Goal: Task Accomplishment & Management: Manage account settings

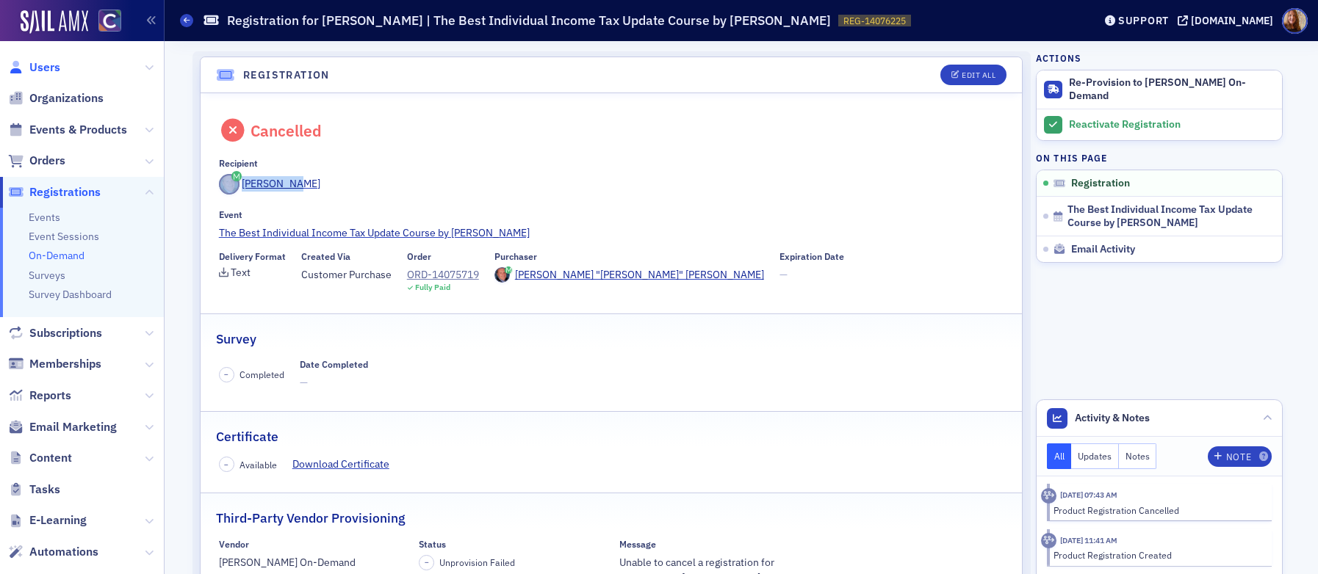
click at [39, 62] on span "Users" at bounding box center [44, 67] width 31 height 16
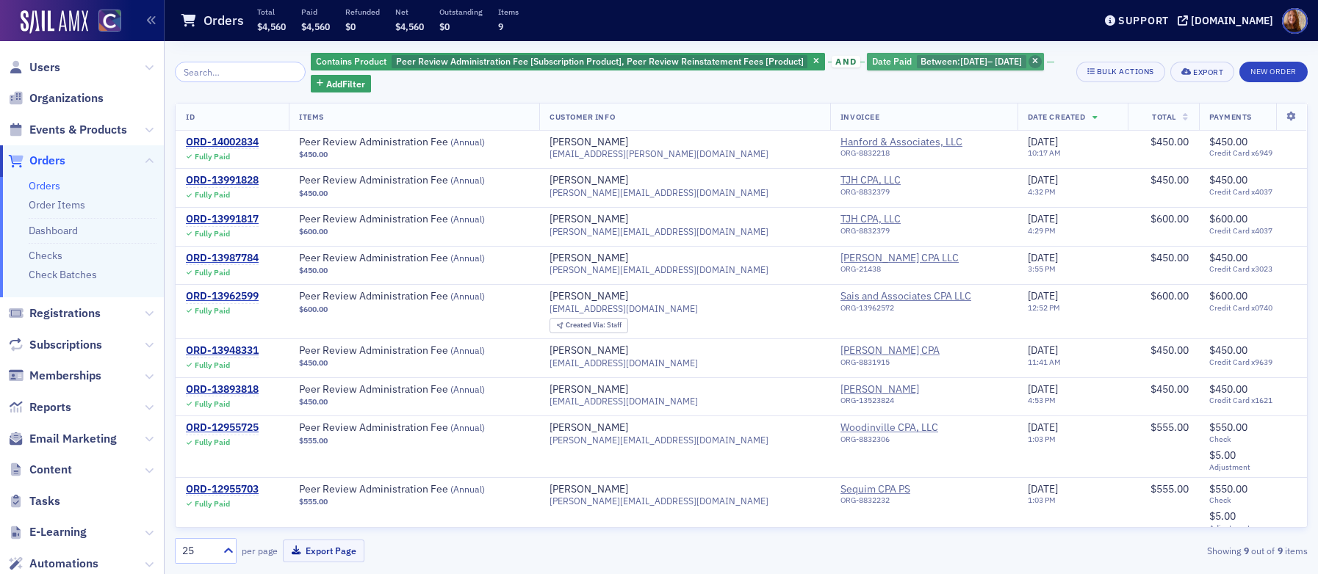
click at [1038, 58] on icon "button" at bounding box center [1035, 62] width 6 height 8
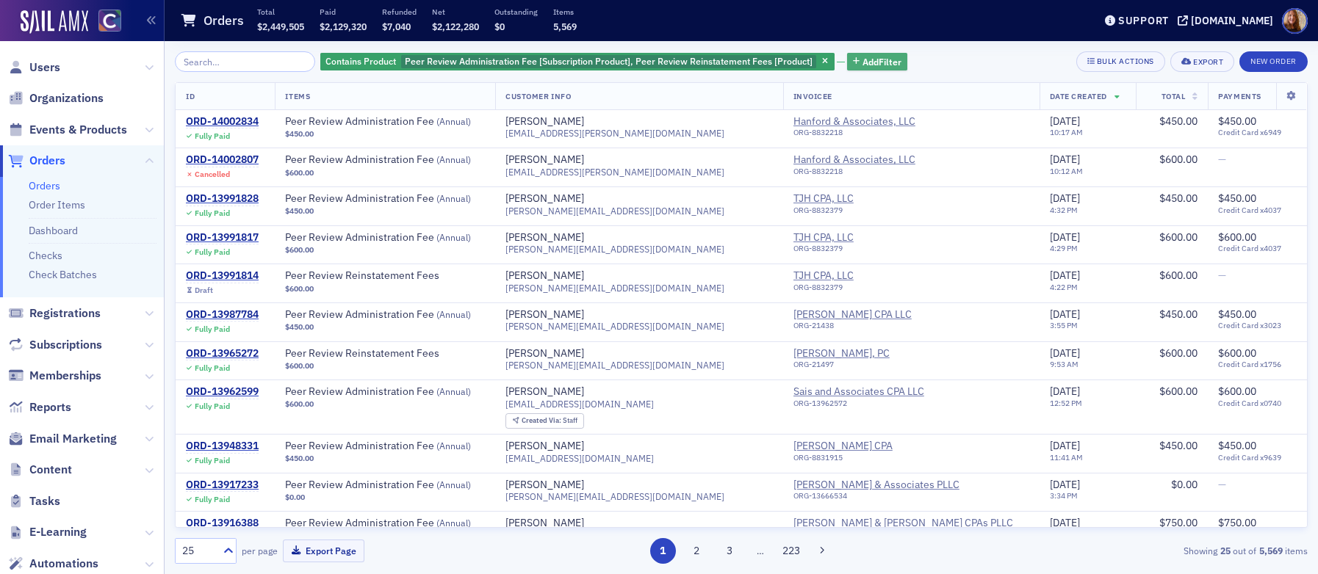
click at [862, 58] on span "Add Filter" at bounding box center [881, 61] width 39 height 13
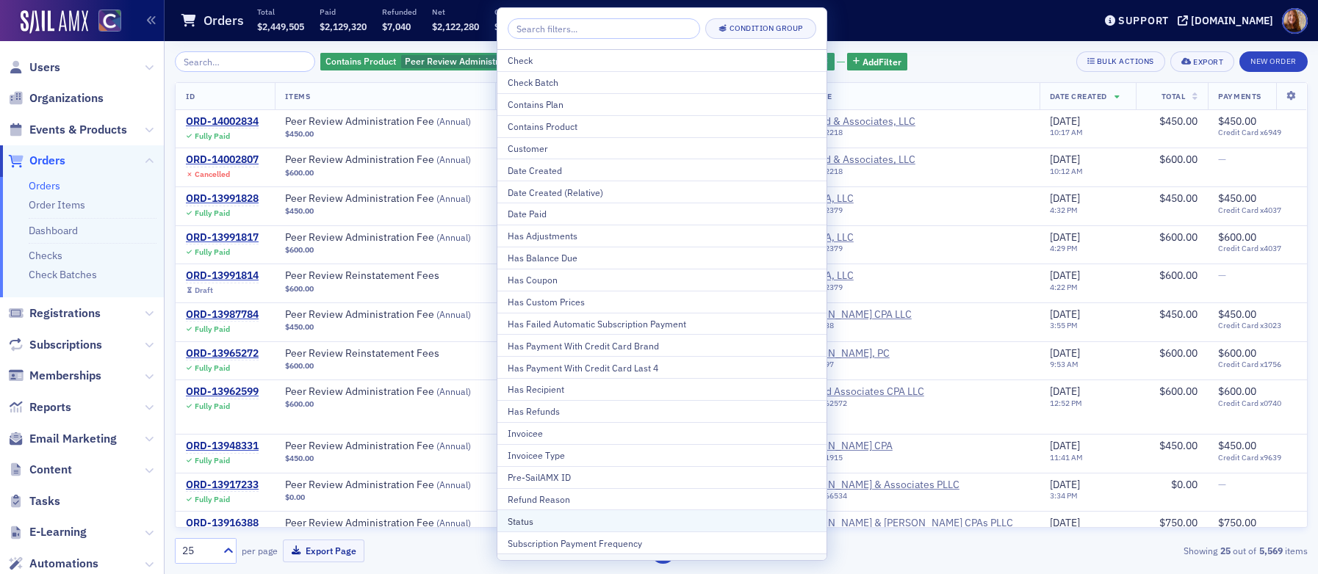
click at [552, 521] on div "Status" at bounding box center [662, 521] width 308 height 13
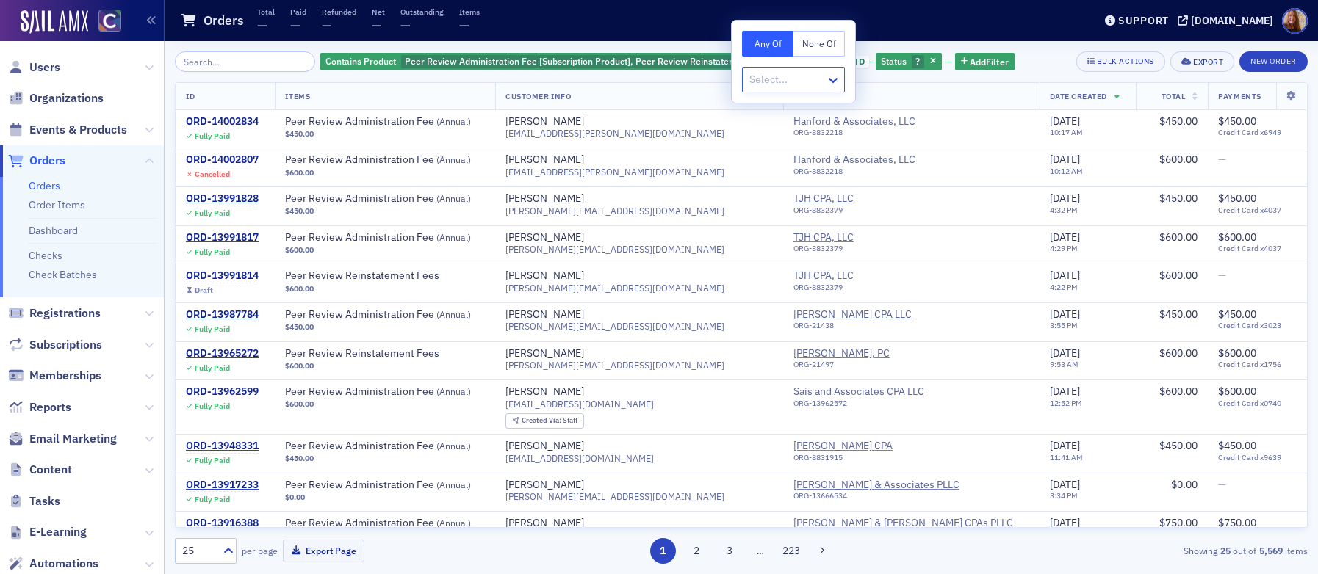
click at [777, 79] on div at bounding box center [786, 80] width 76 height 18
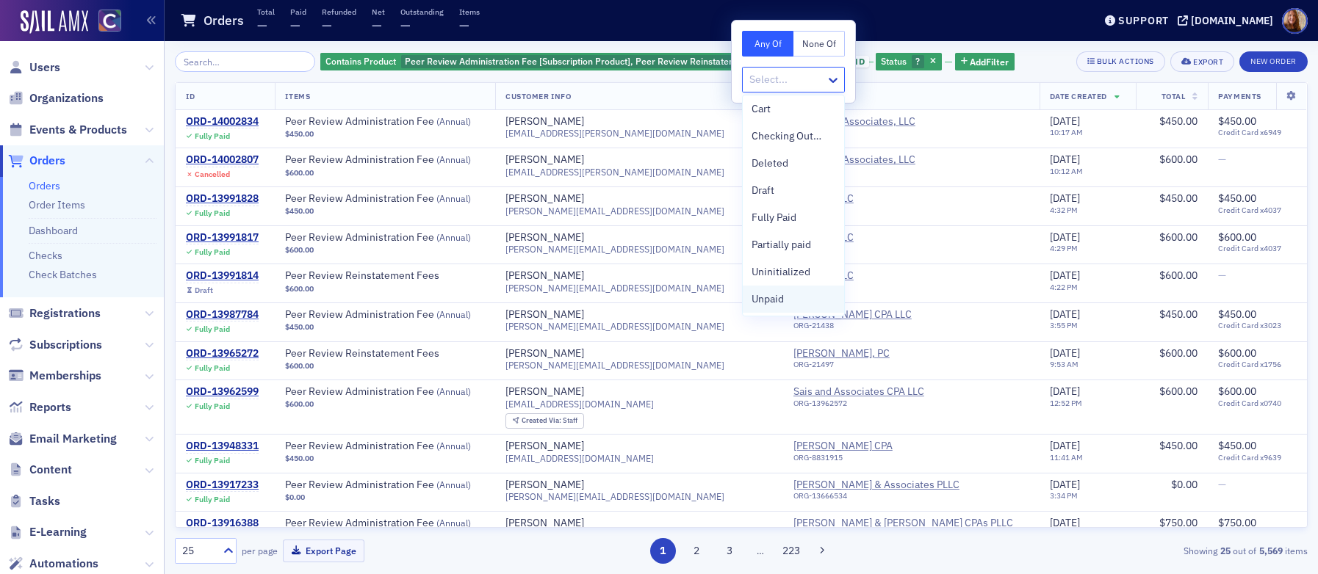
click at [771, 292] on span "Unpaid" at bounding box center [767, 299] width 32 height 15
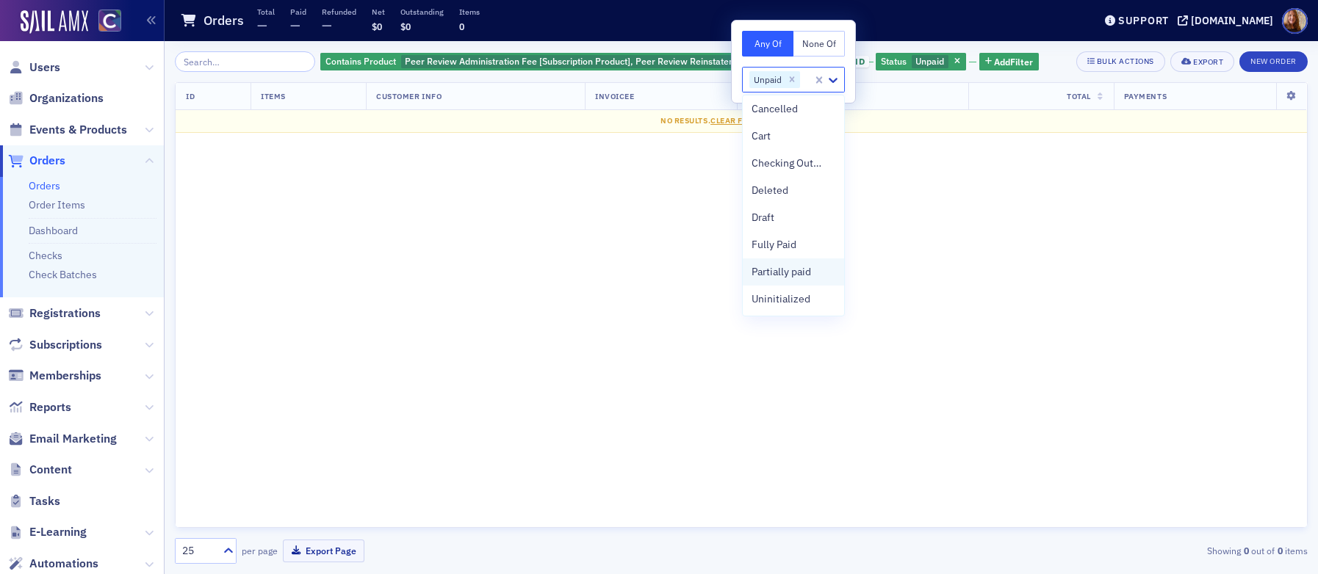
click at [775, 268] on span "Partially paid" at bounding box center [780, 271] width 59 height 15
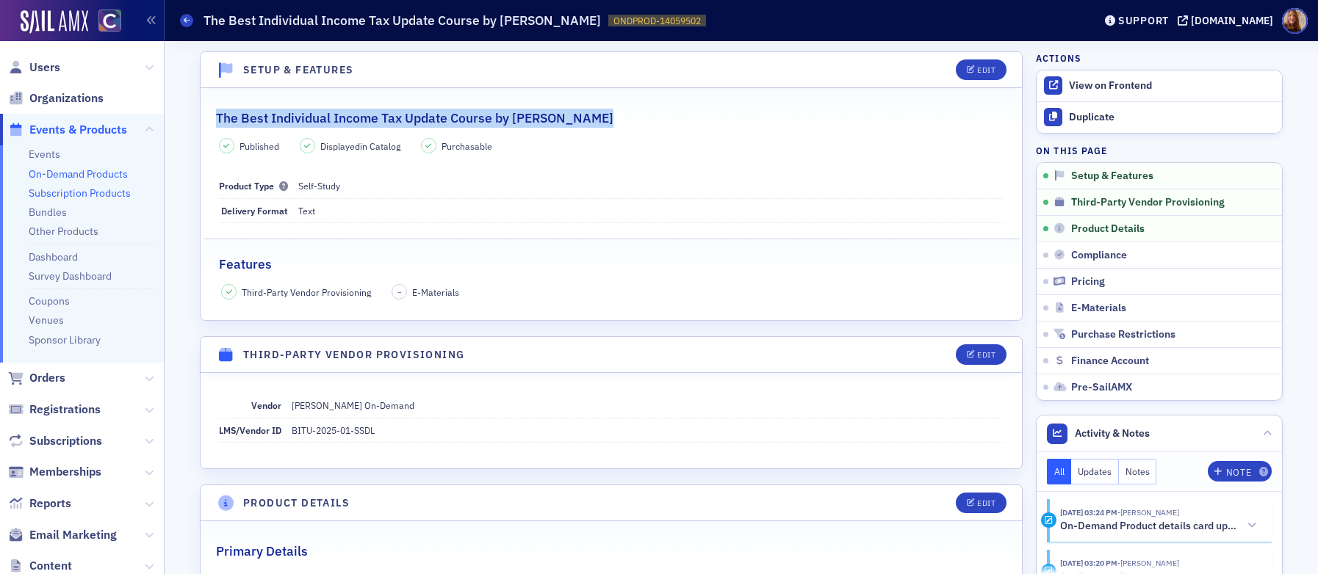
click at [89, 194] on link "Subscription Products" at bounding box center [80, 193] width 102 height 13
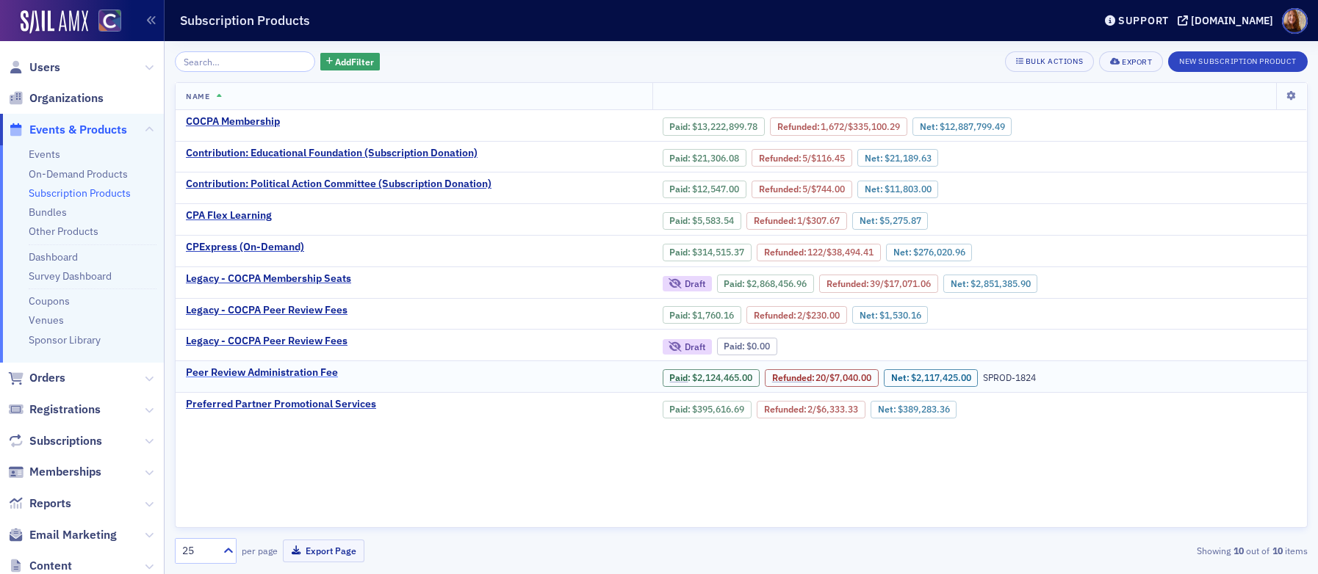
click at [277, 370] on div "Peer Review Administration Fee" at bounding box center [262, 373] width 152 height 13
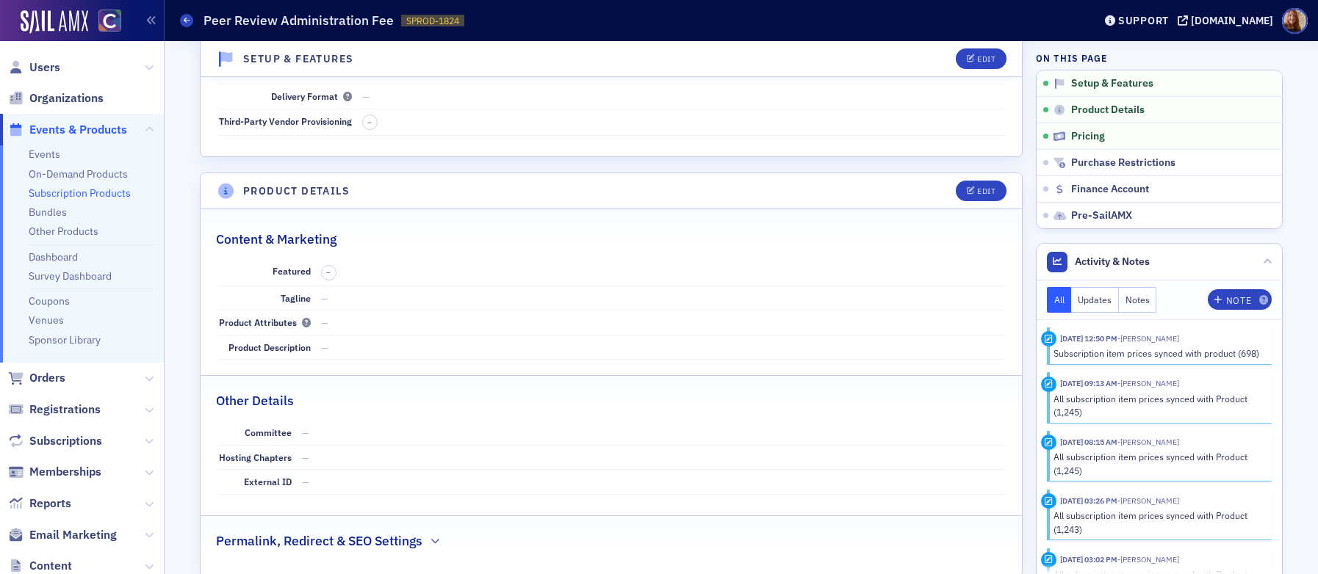
scroll to position [250, 0]
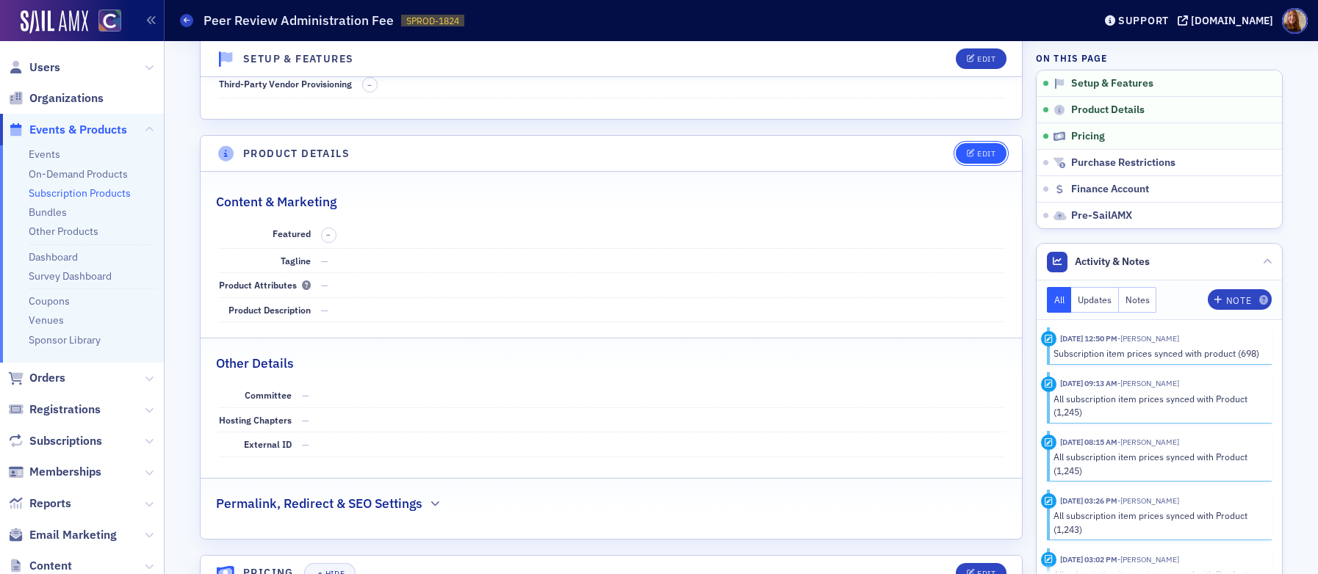
click at [970, 162] on button "Edit" at bounding box center [981, 153] width 51 height 21
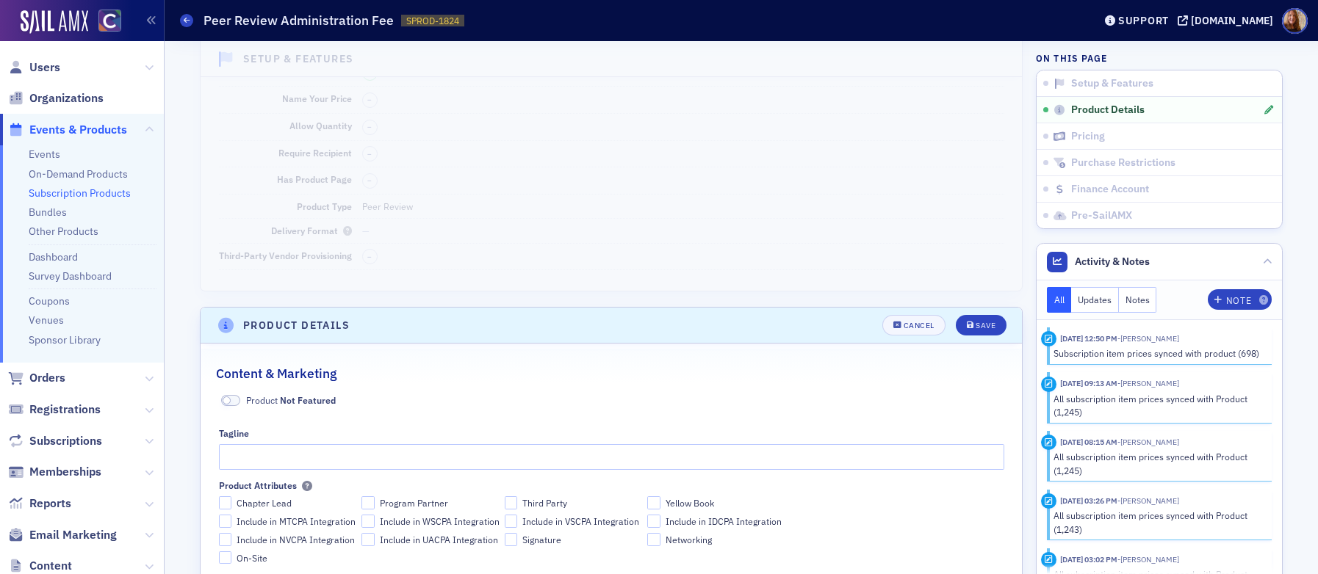
scroll to position [0, 0]
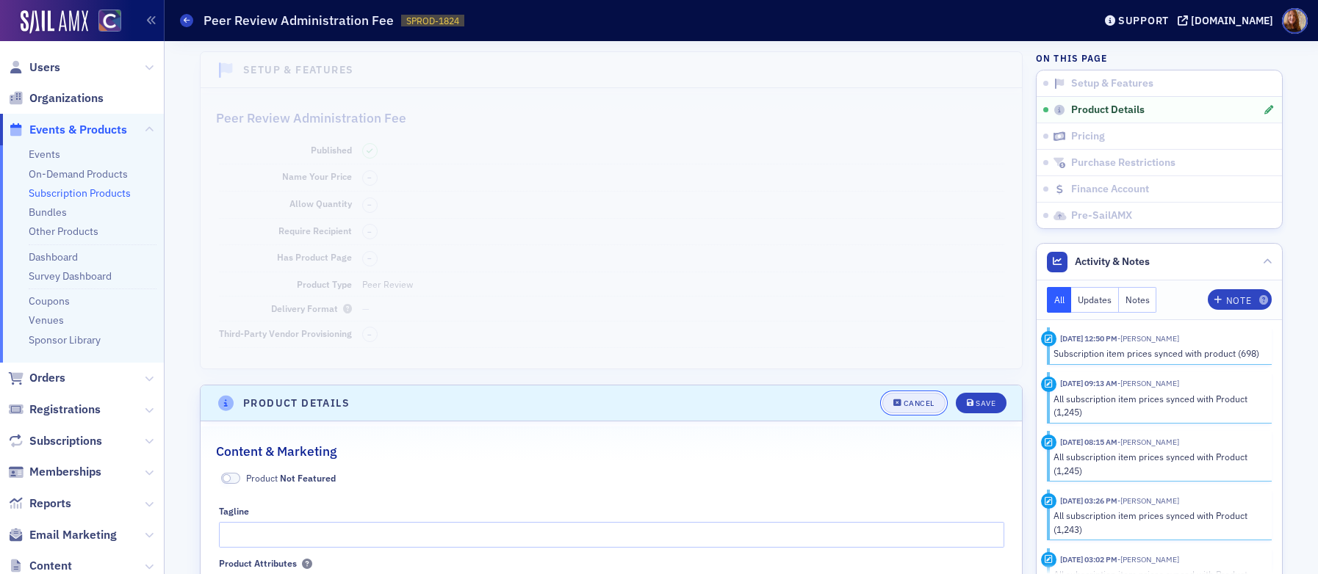
click at [912, 405] on div "Cancel" at bounding box center [918, 404] width 31 height 8
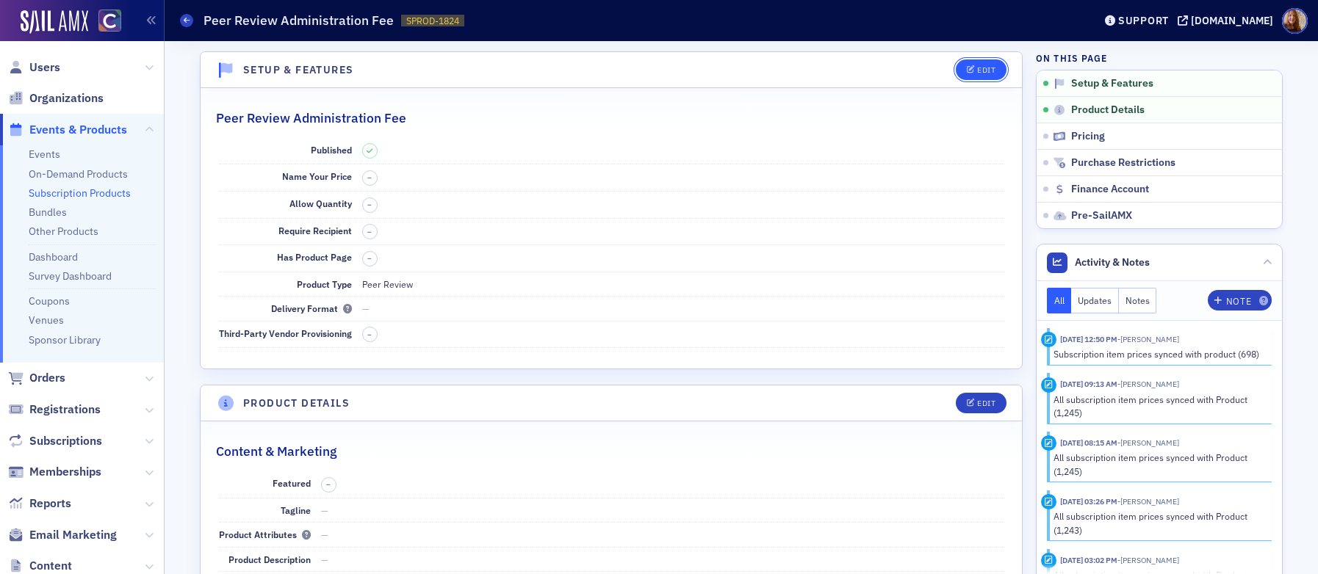
click at [977, 73] on div "Edit" at bounding box center [986, 70] width 18 height 8
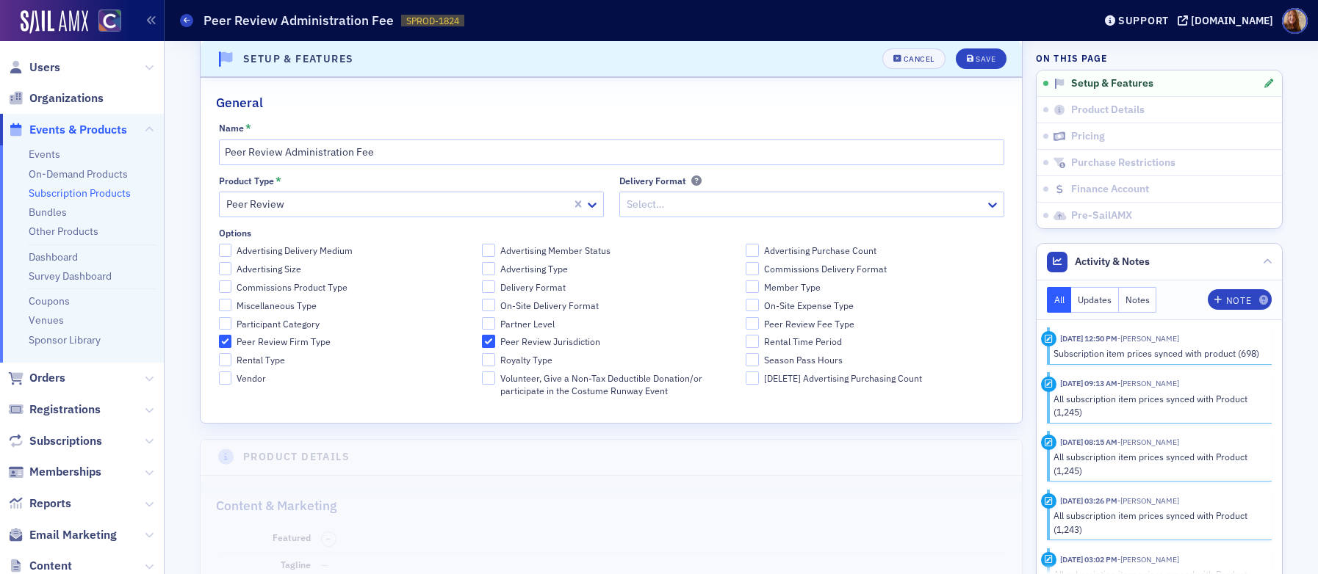
scroll to position [115, 0]
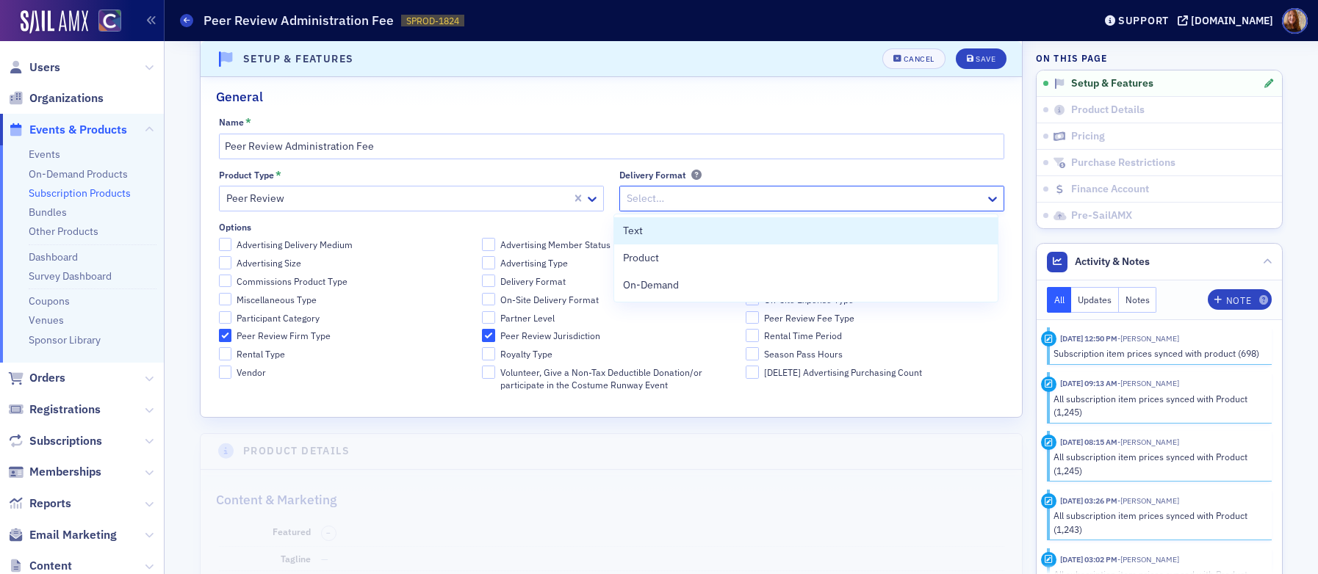
click at [712, 201] on div at bounding box center [804, 198] width 358 height 18
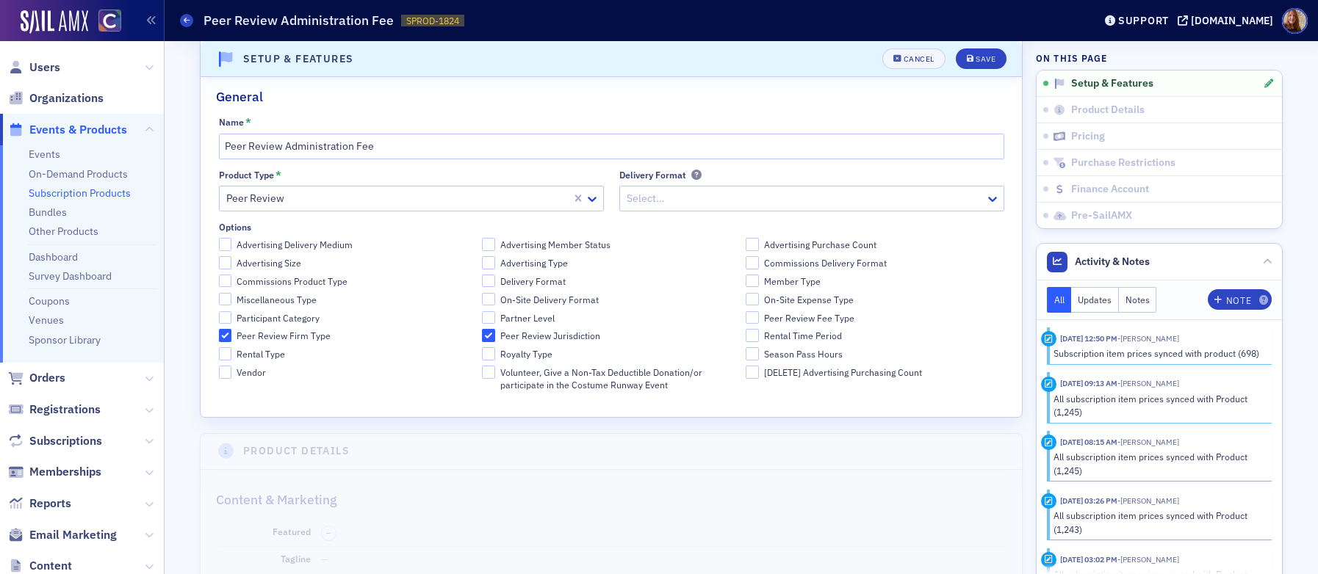
click at [690, 57] on header "Setup & Features Cancel Save" at bounding box center [611, 59] width 821 height 36
click at [905, 57] on div "Cancel" at bounding box center [918, 59] width 31 height 8
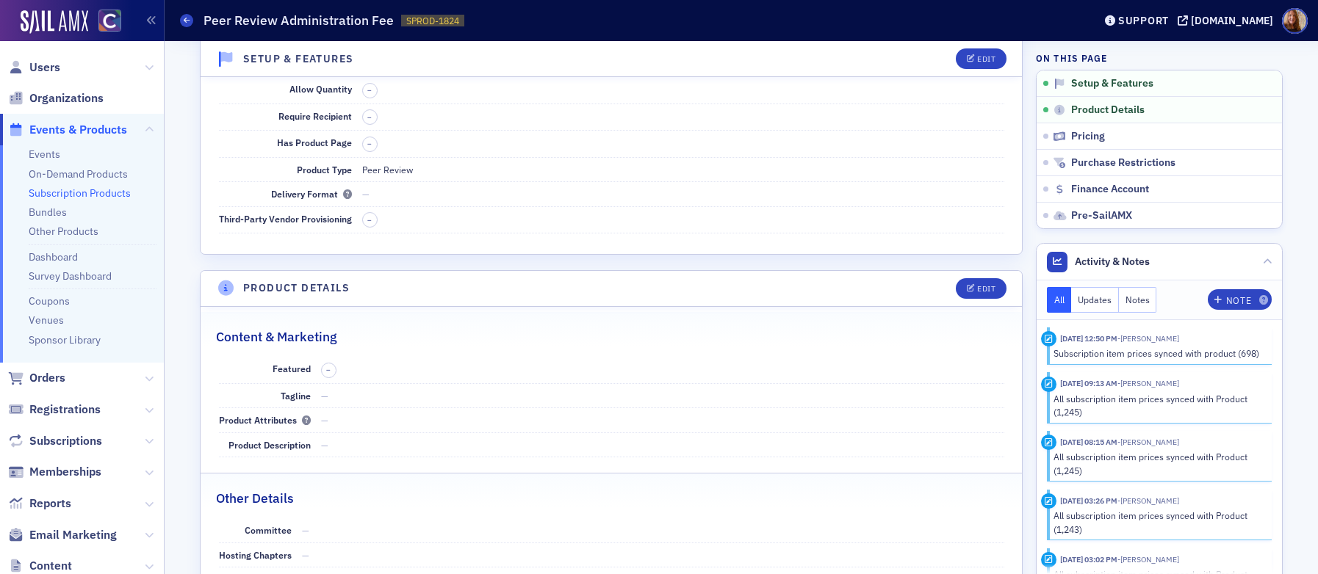
scroll to position [3, 0]
